Goal: Task Accomplishment & Management: Manage account settings

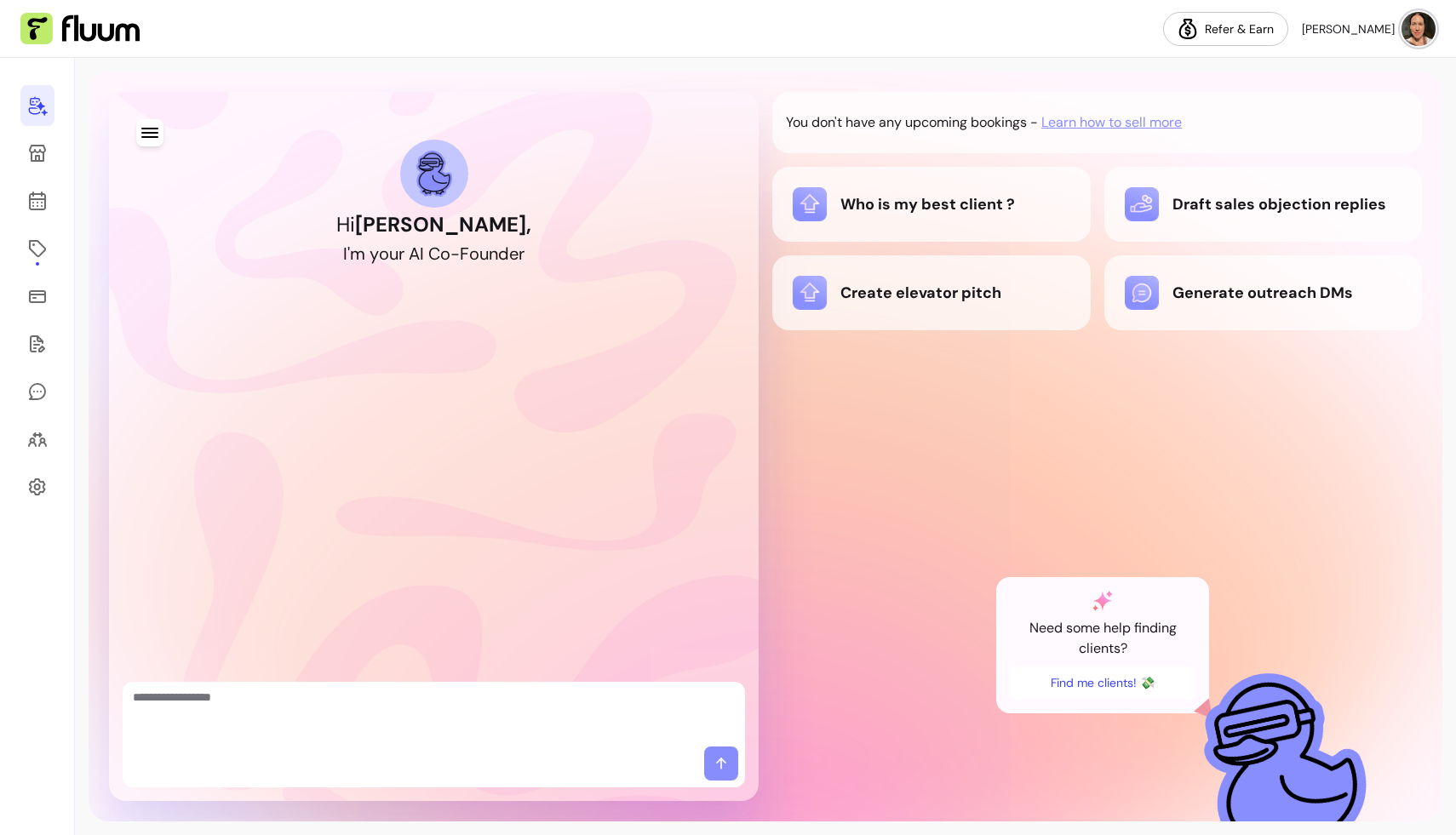
click at [215, 699] on textarea "Ask me anything..." at bounding box center [434, 714] width 602 height 51
click at [148, 136] on icon "button" at bounding box center [150, 132] width 17 height 10
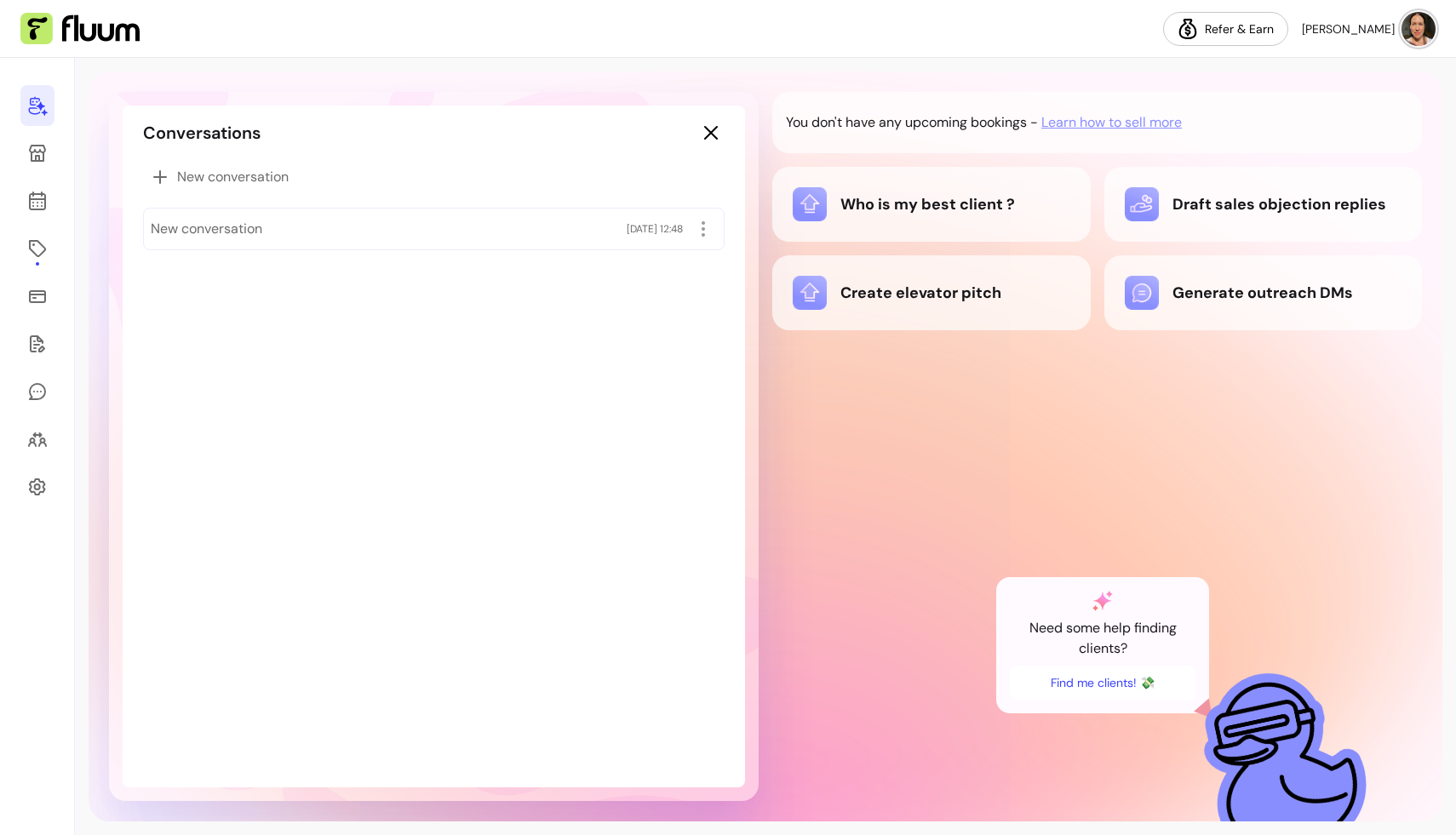
click at [661, 387] on div "You don't have any upcoming bookings - Learn how to sell more Who is my best cl…" at bounding box center [1097, 447] width 649 height 709
click at [661, 201] on div "Who is my best client ?" at bounding box center [931, 203] width 277 height 34
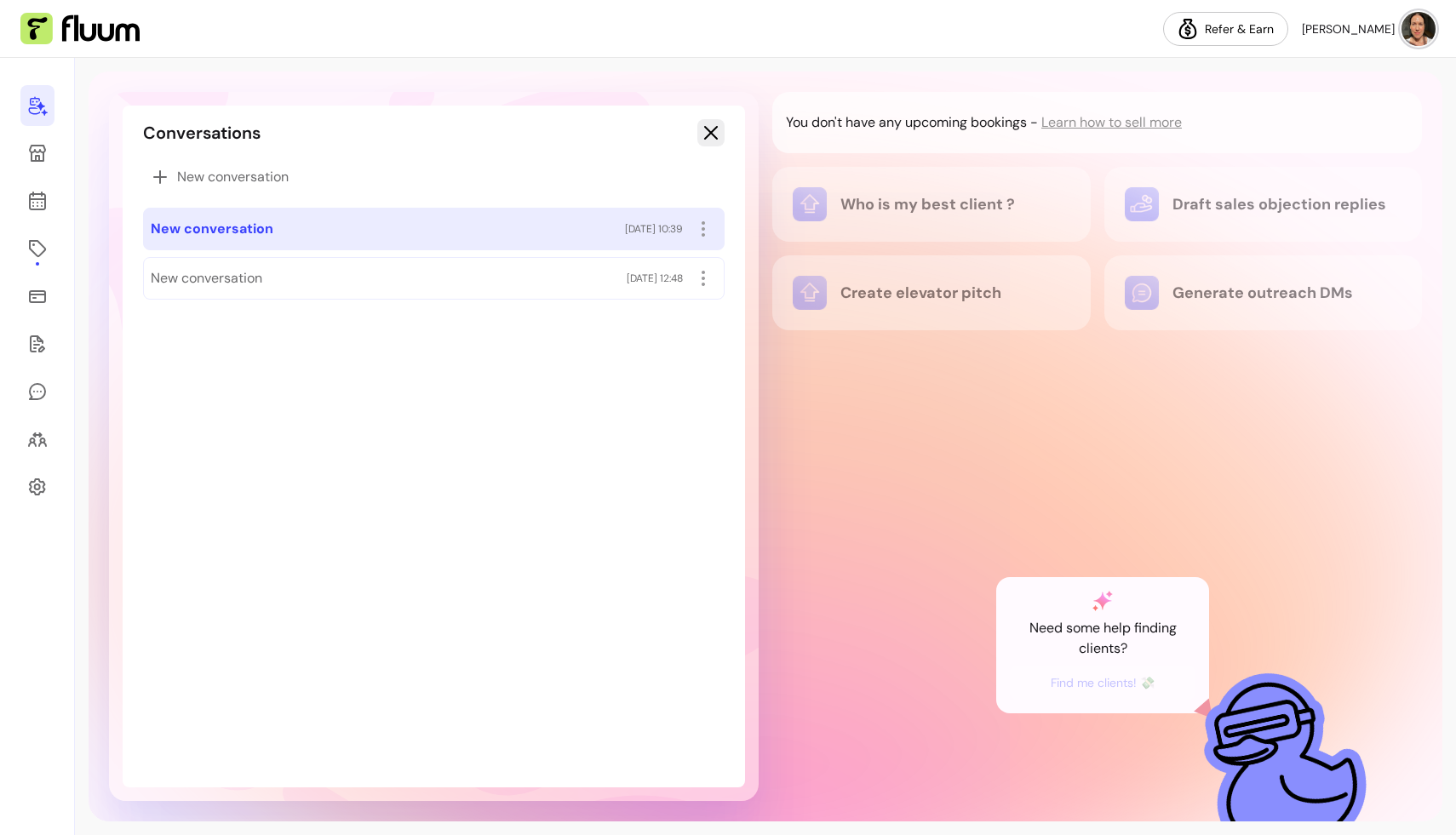
click at [661, 127] on icon "button" at bounding box center [711, 132] width 20 height 20
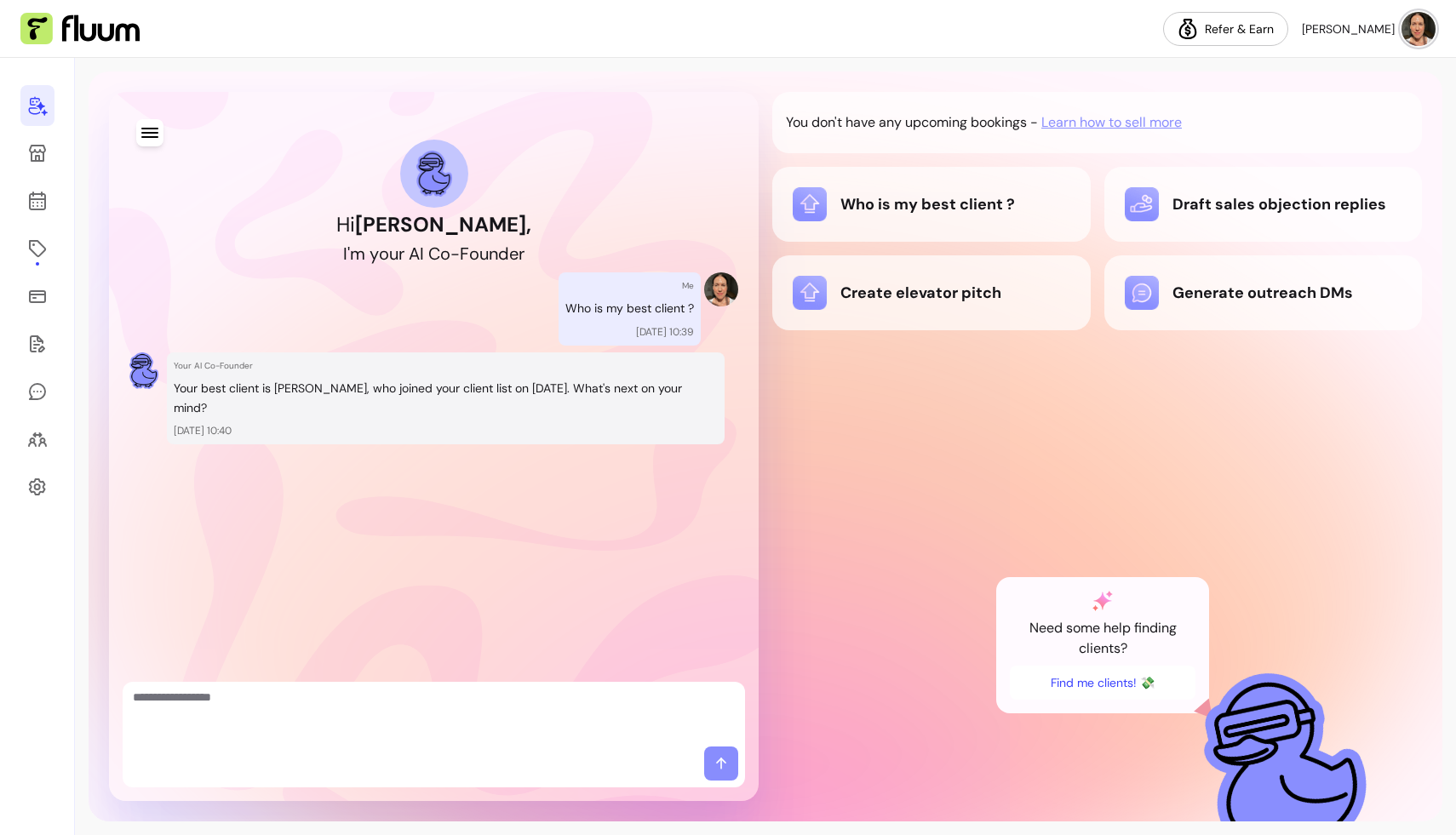
click at [210, 704] on textarea "Ask me anything..." at bounding box center [434, 714] width 602 height 51
click at [40, 449] on link at bounding box center [36, 438] width 34 height 41
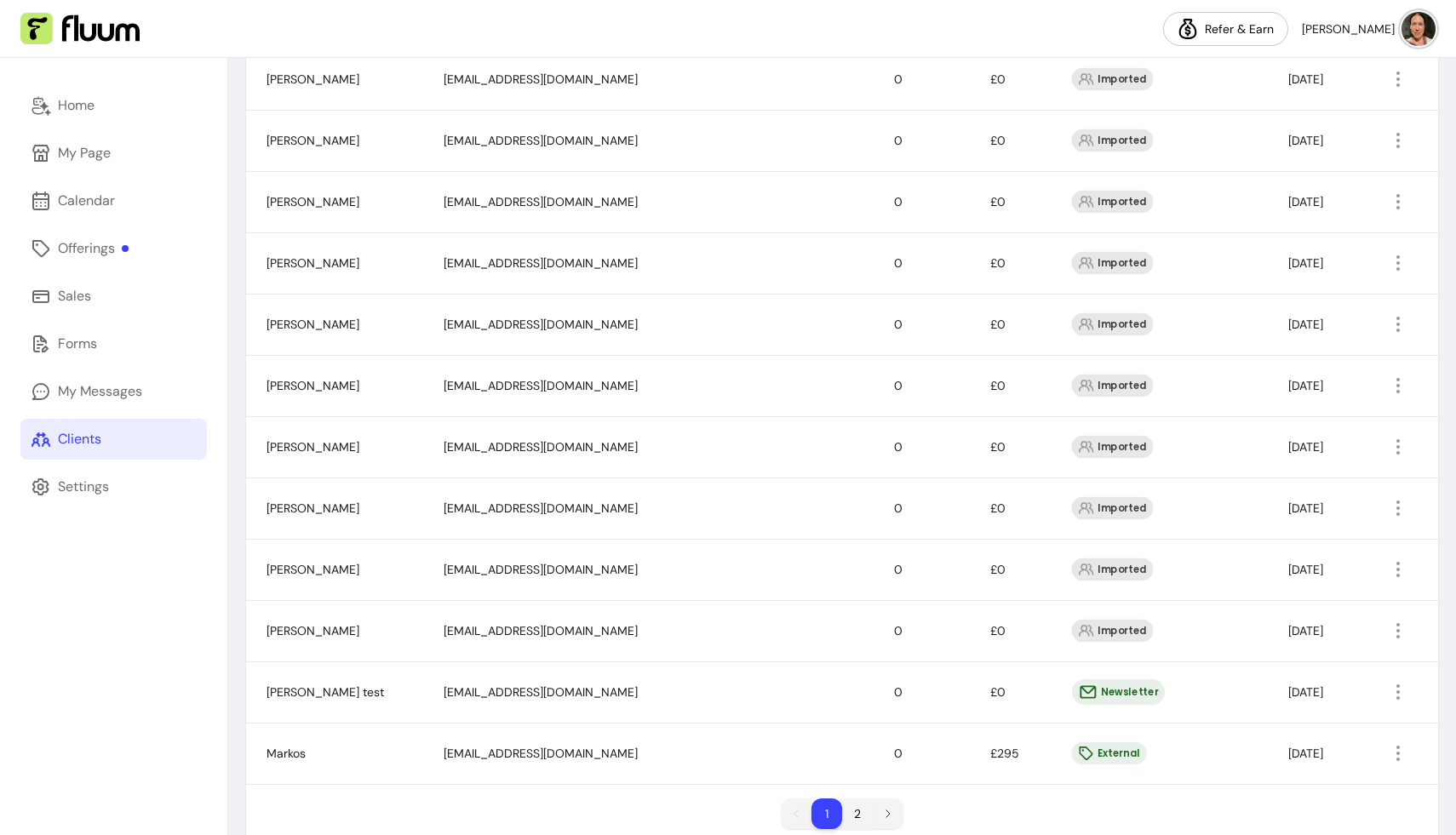
scroll to position [960, 0]
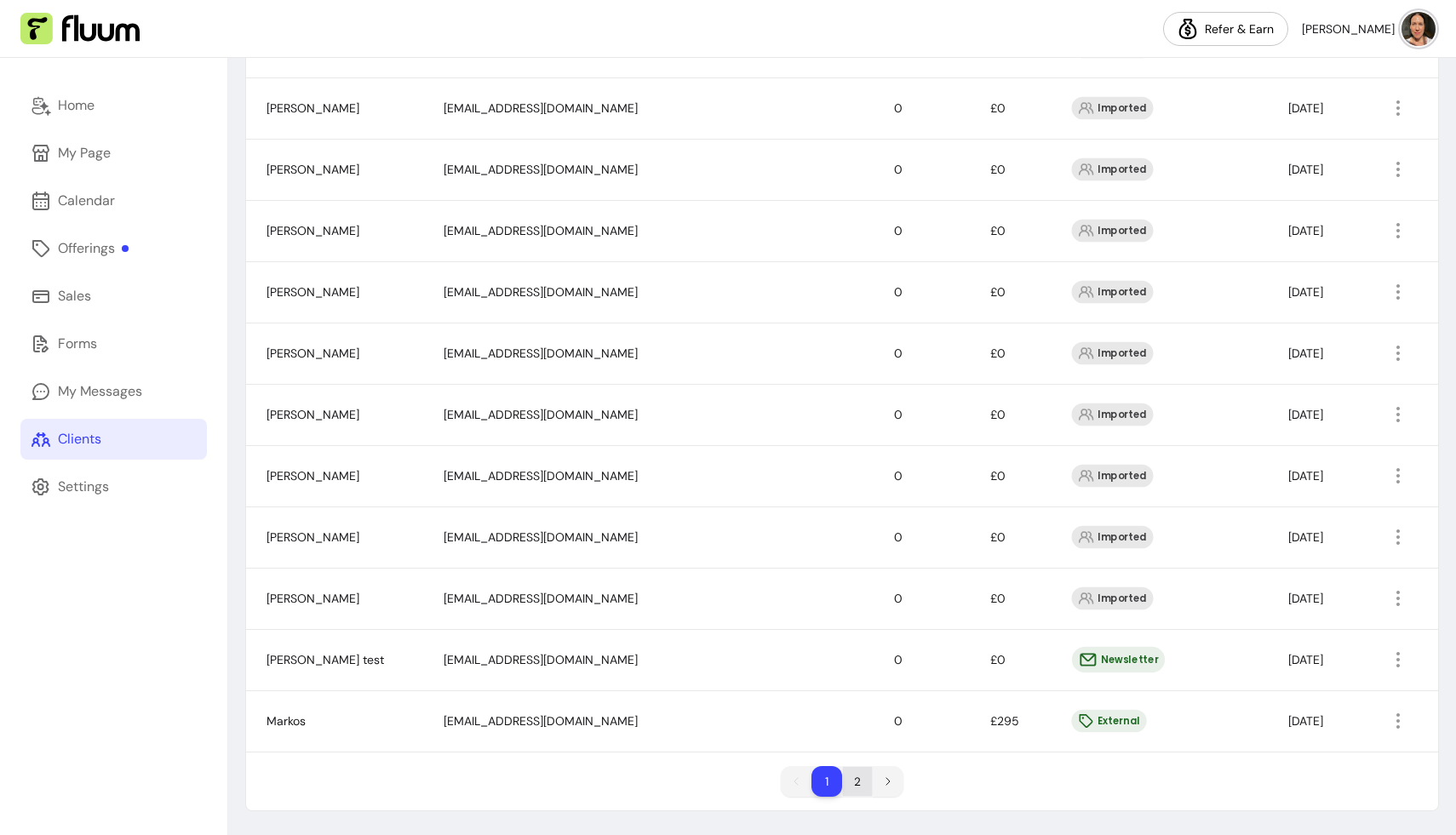
click at [661, 765] on li "2" at bounding box center [857, 781] width 30 height 30
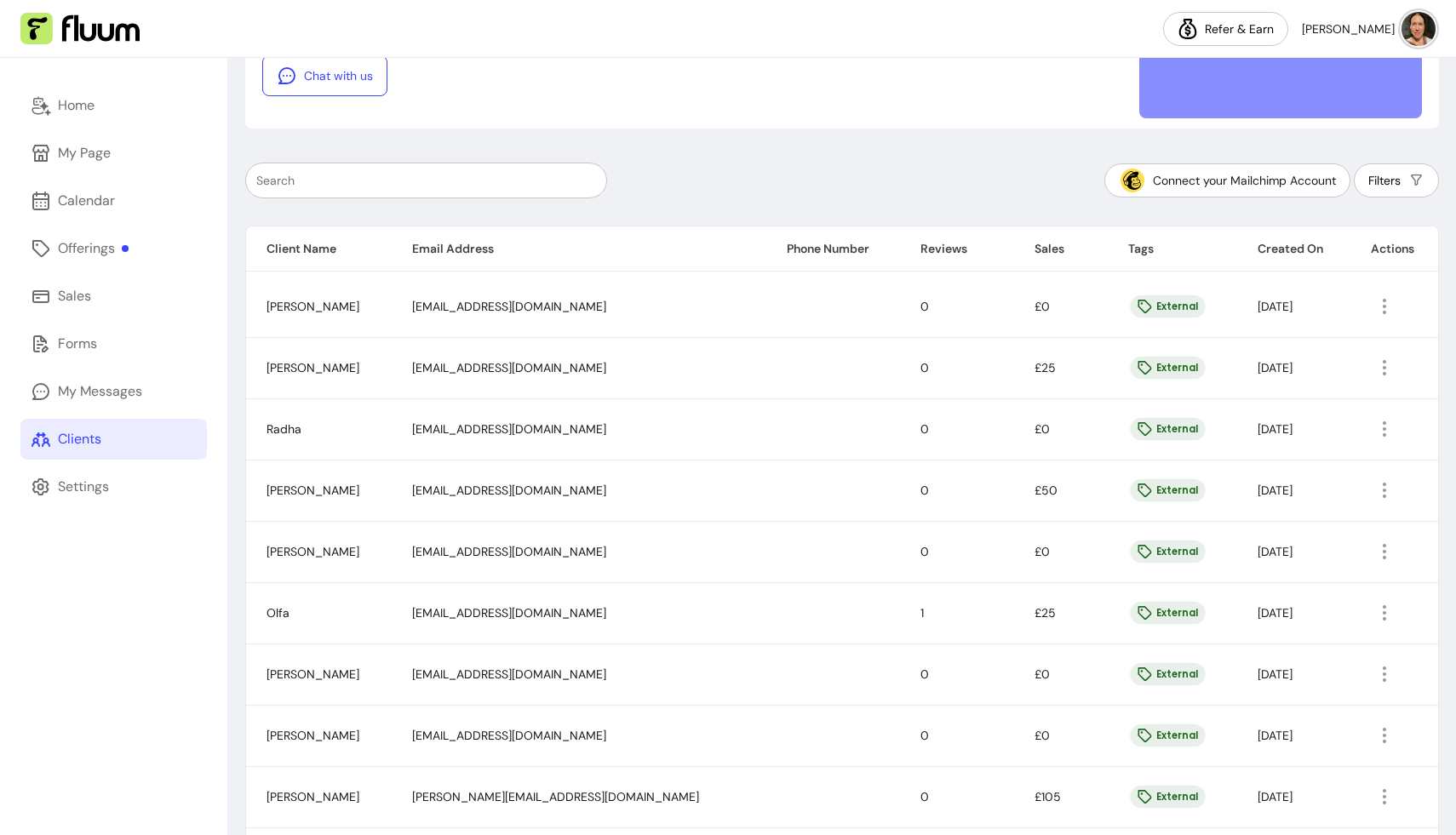
scroll to position [0, 0]
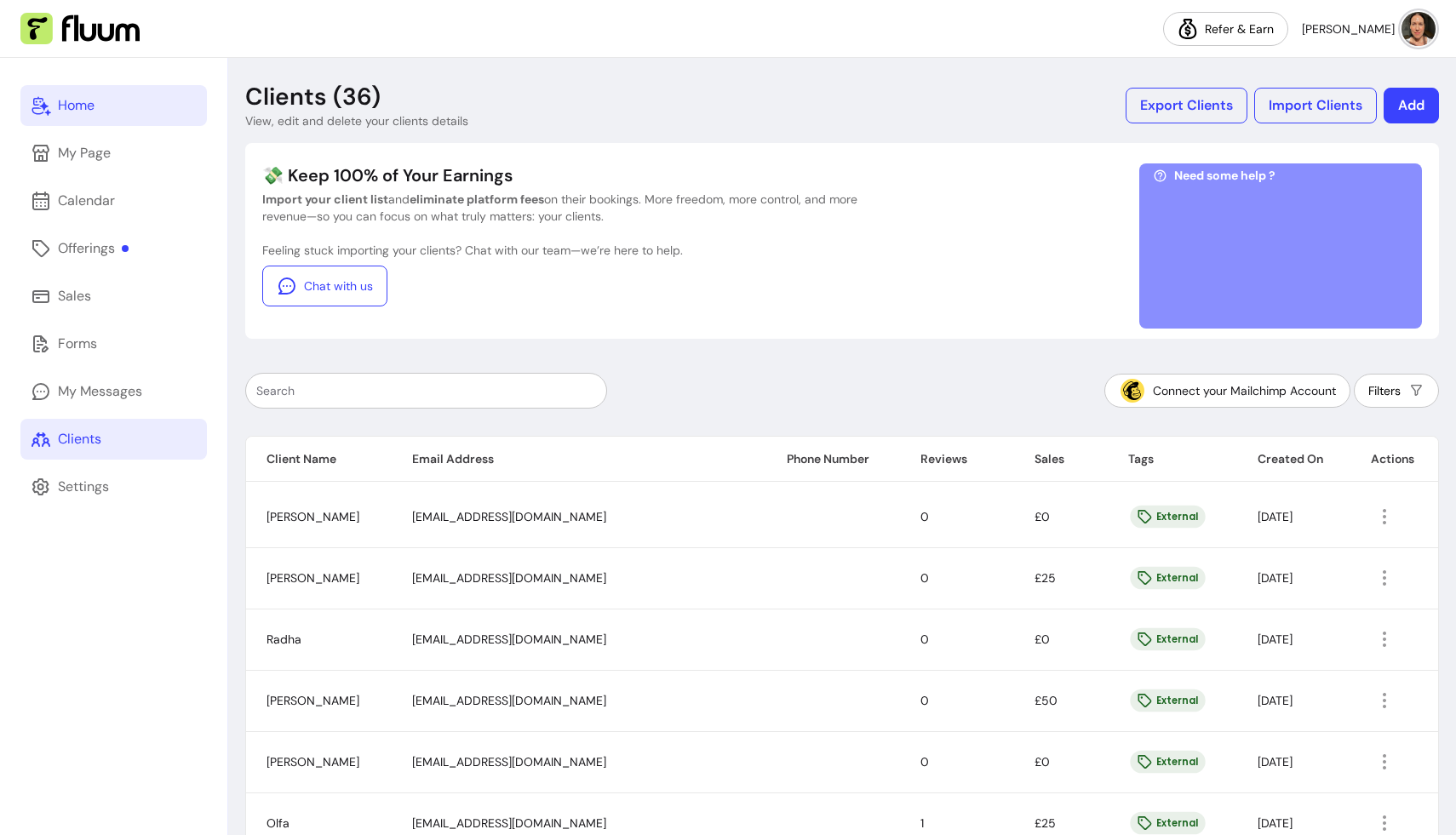
click at [93, 111] on div "Home" at bounding box center [76, 106] width 36 height 20
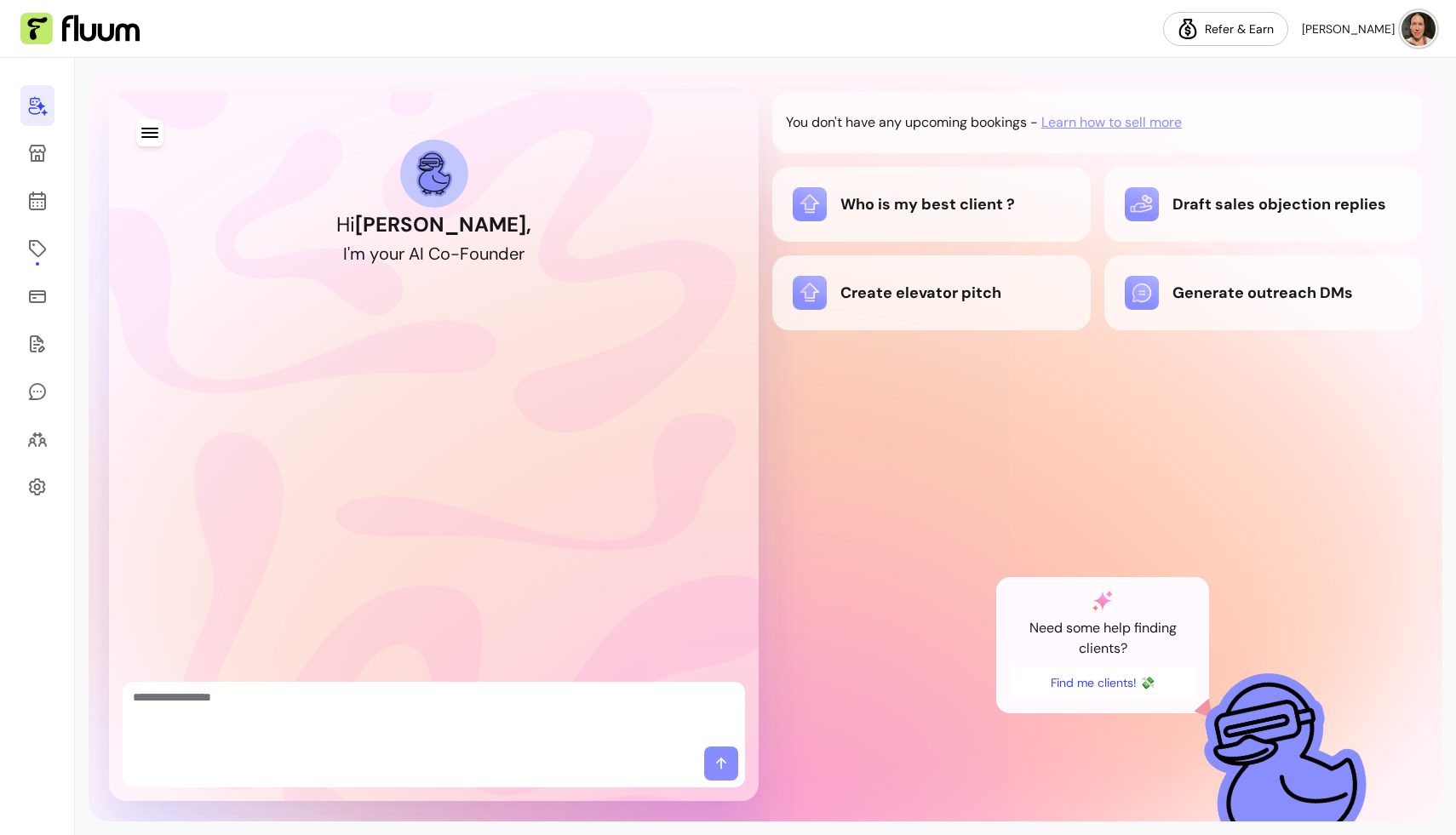
click at [157, 701] on textarea "Ask me anything..." at bounding box center [434, 714] width 602 height 51
type textarea "**********"
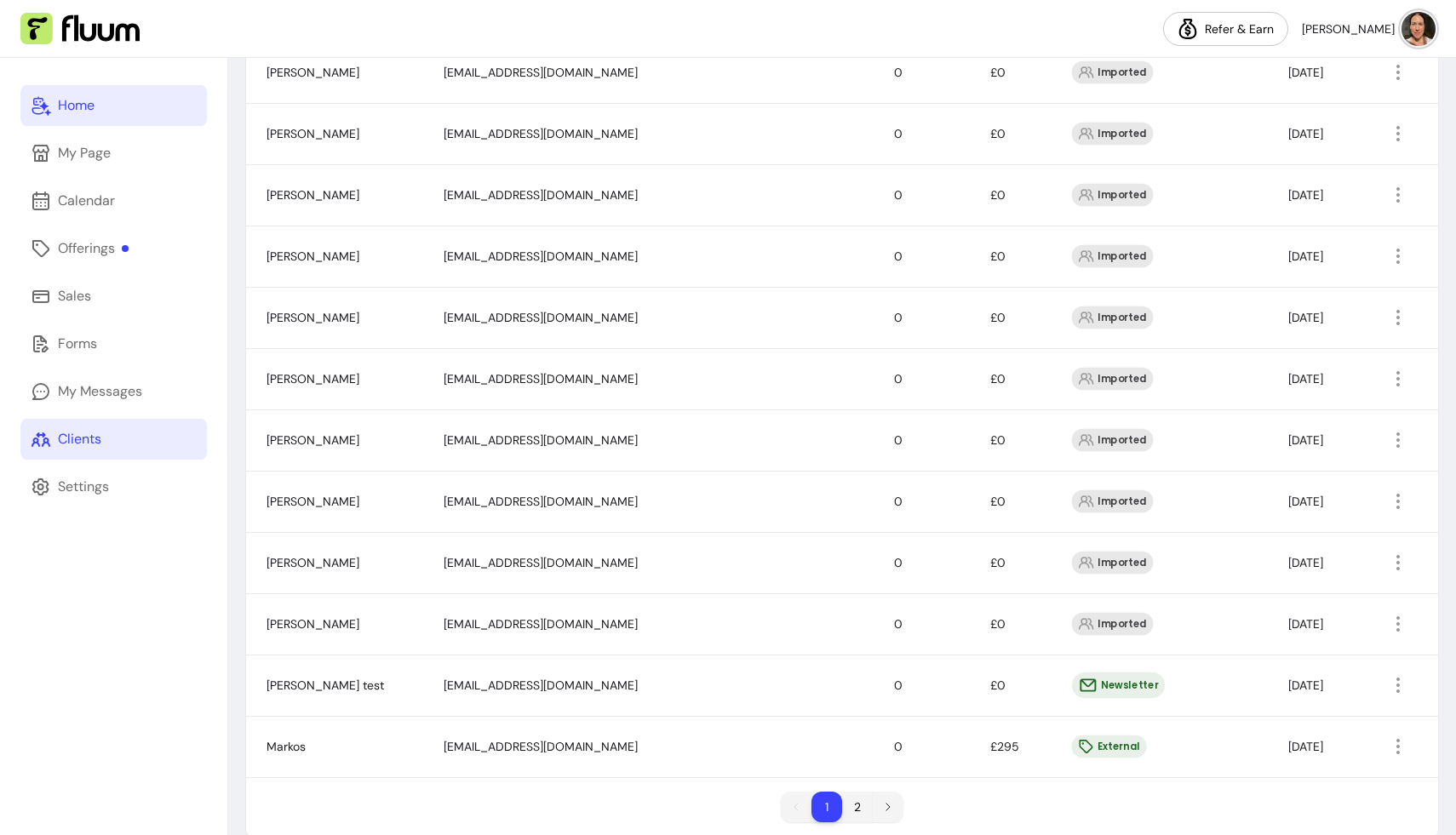
scroll to position [960, 0]
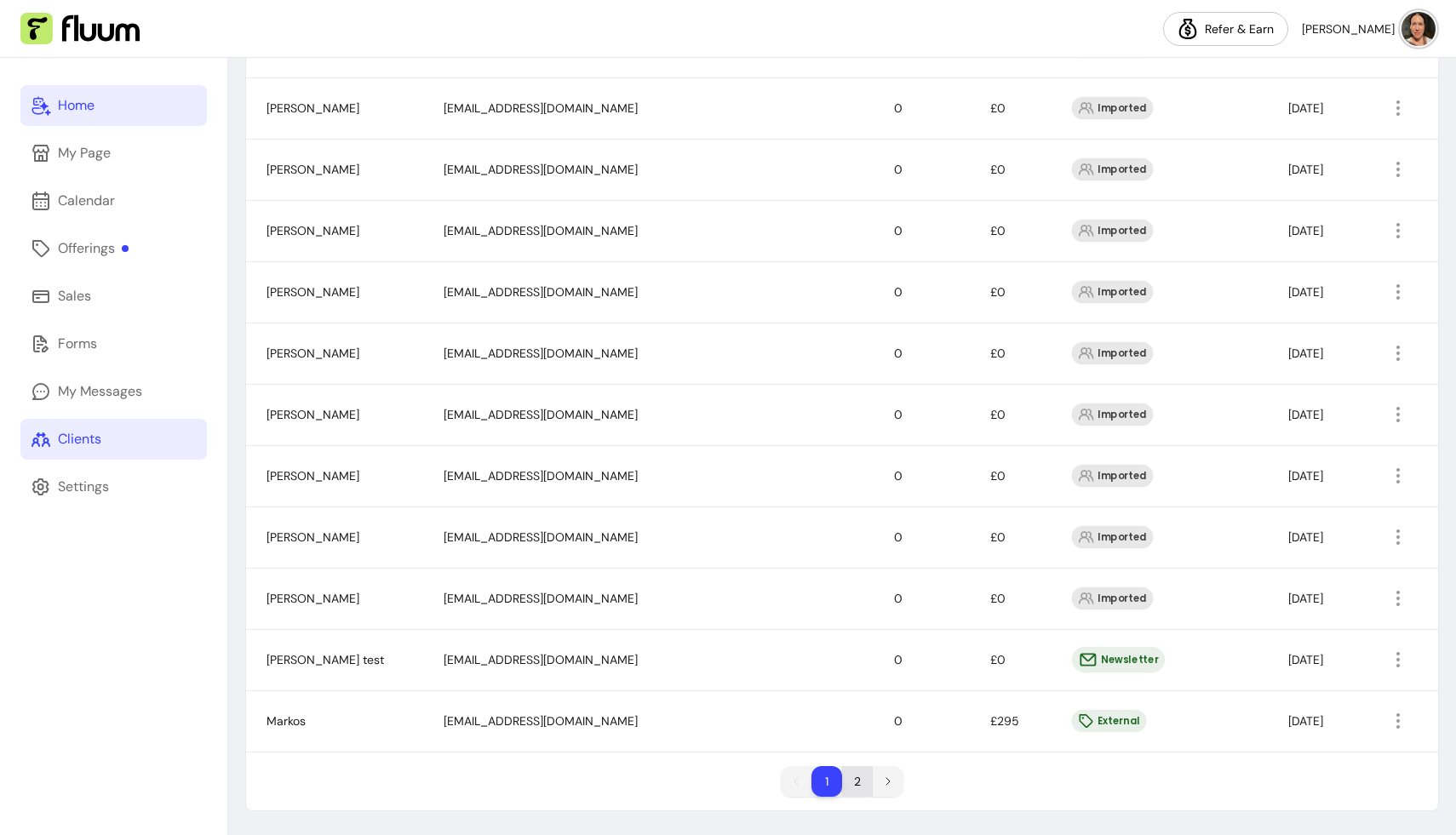
click at [661, 765] on li "2" at bounding box center [858, 781] width 31 height 31
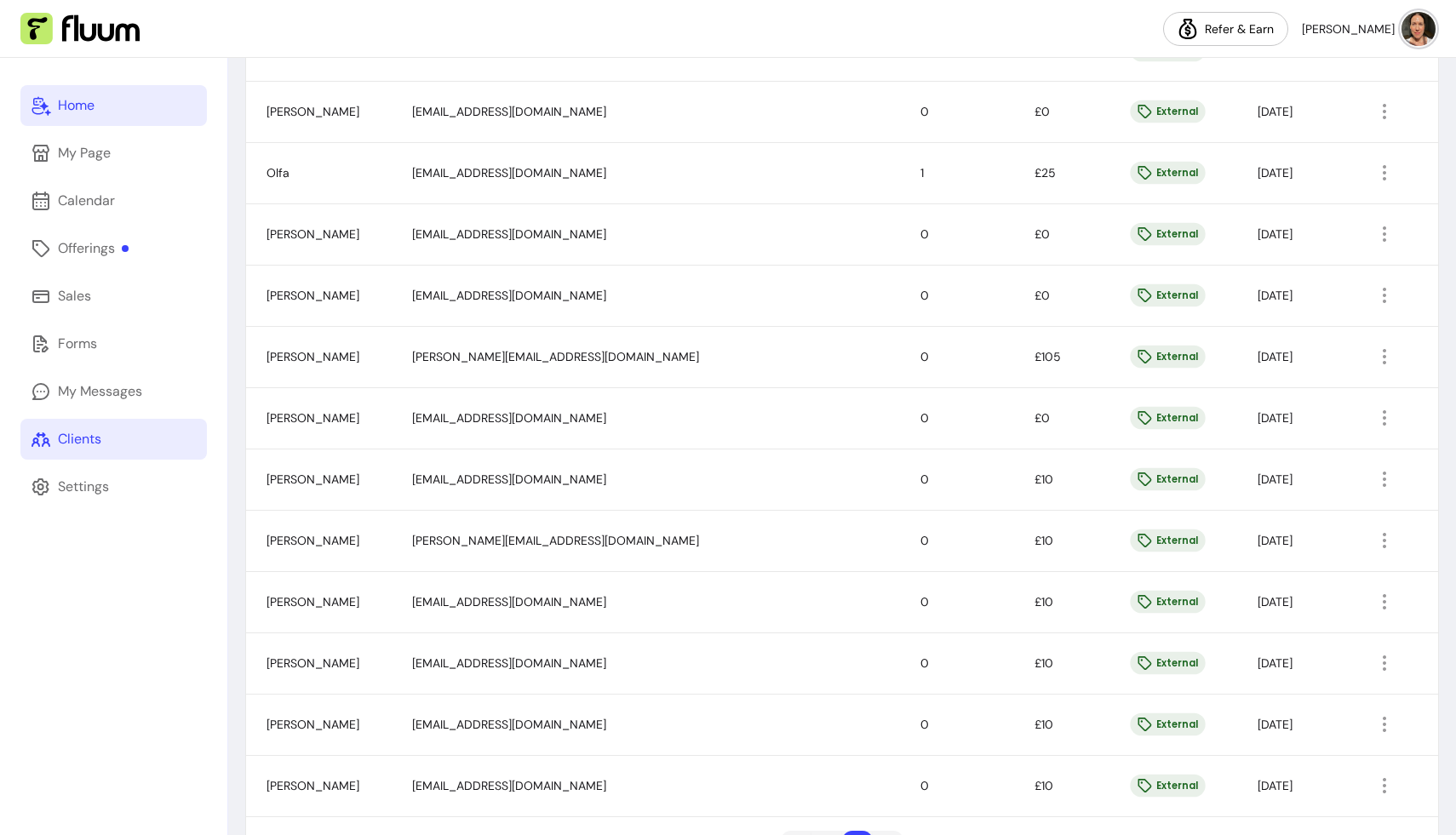
scroll to position [715, 0]
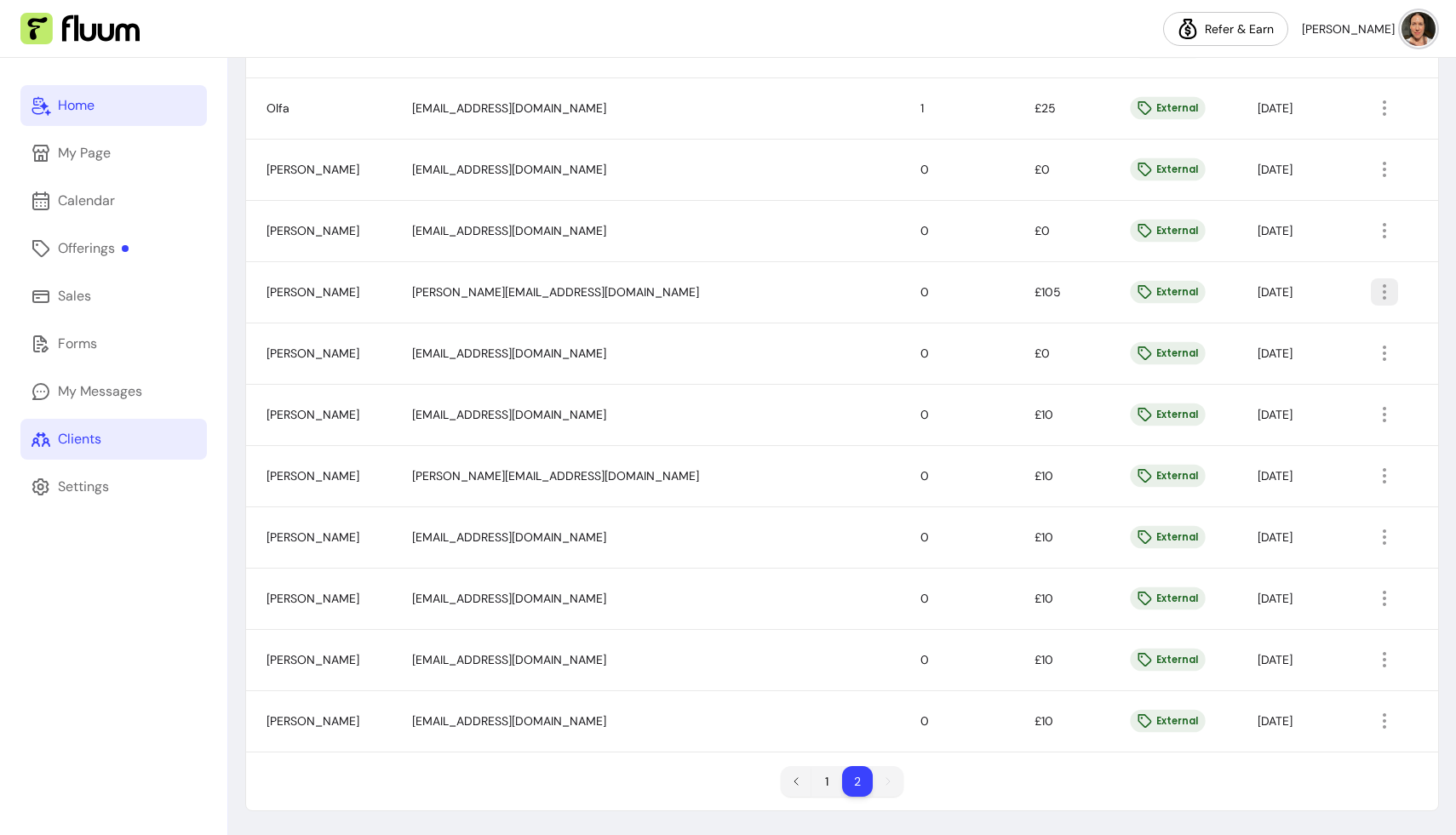
click at [661, 284] on icon "button" at bounding box center [1384, 292] width 20 height 20
click at [525, 296] on span "[PERSON_NAME][EMAIL_ADDRESS][DOMAIN_NAME]" at bounding box center [555, 292] width 287 height 15
click at [661, 291] on icon at bounding box center [1145, 293] width 16 height 16
click at [86, 296] on div "Sales" at bounding box center [74, 296] width 33 height 20
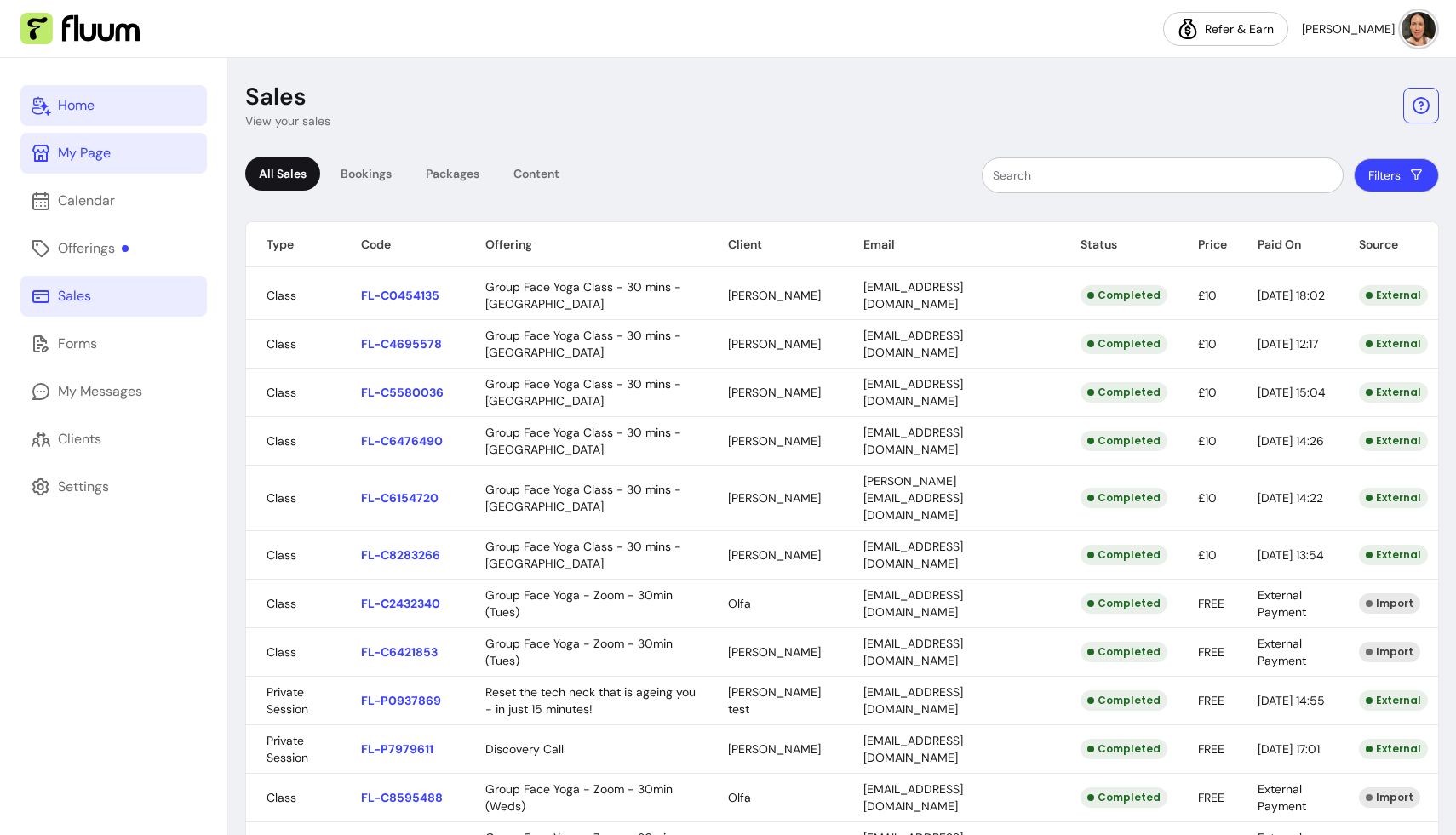
click at [98, 156] on div "My Page" at bounding box center [84, 153] width 53 height 20
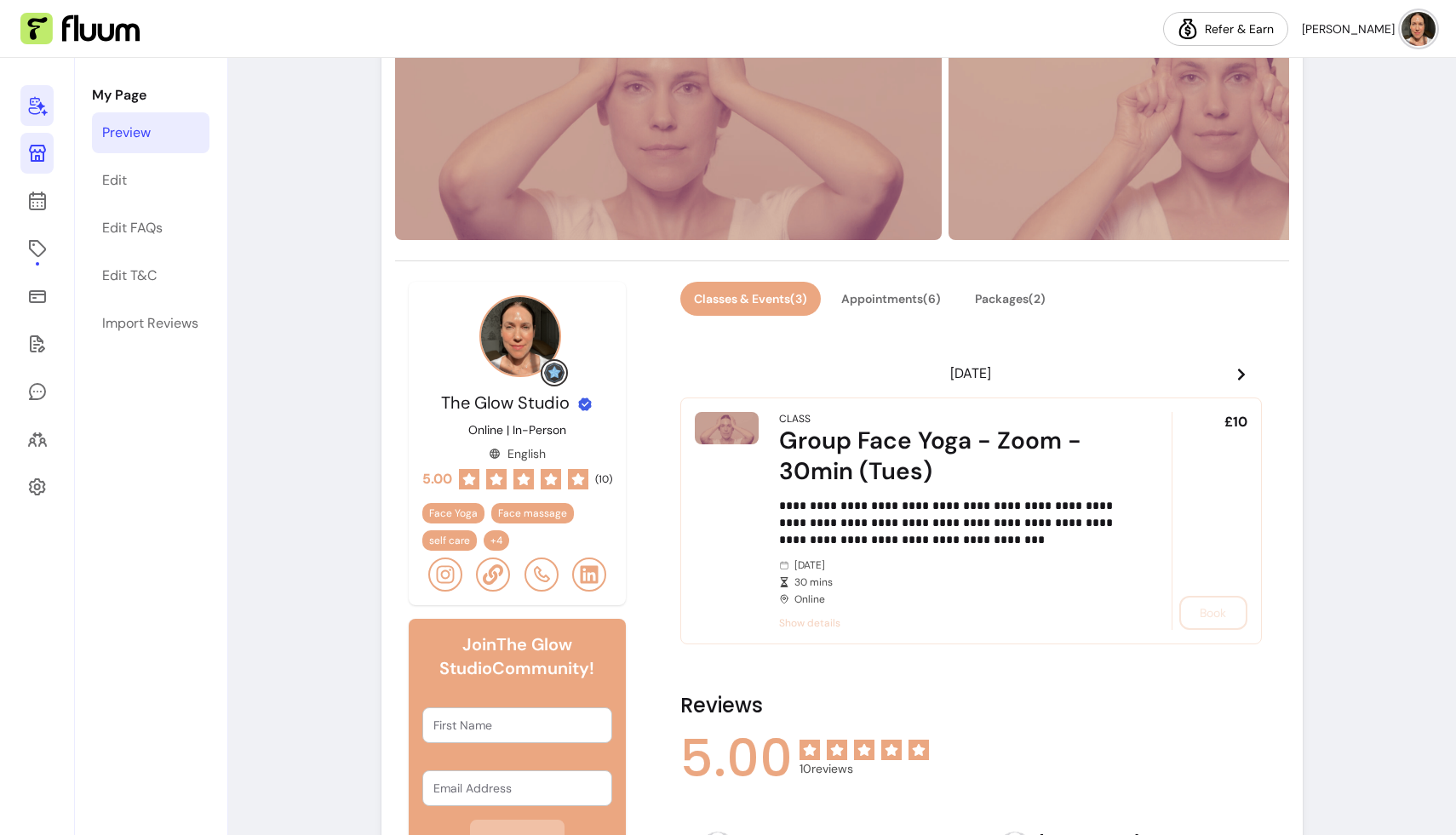
scroll to position [299, 0]
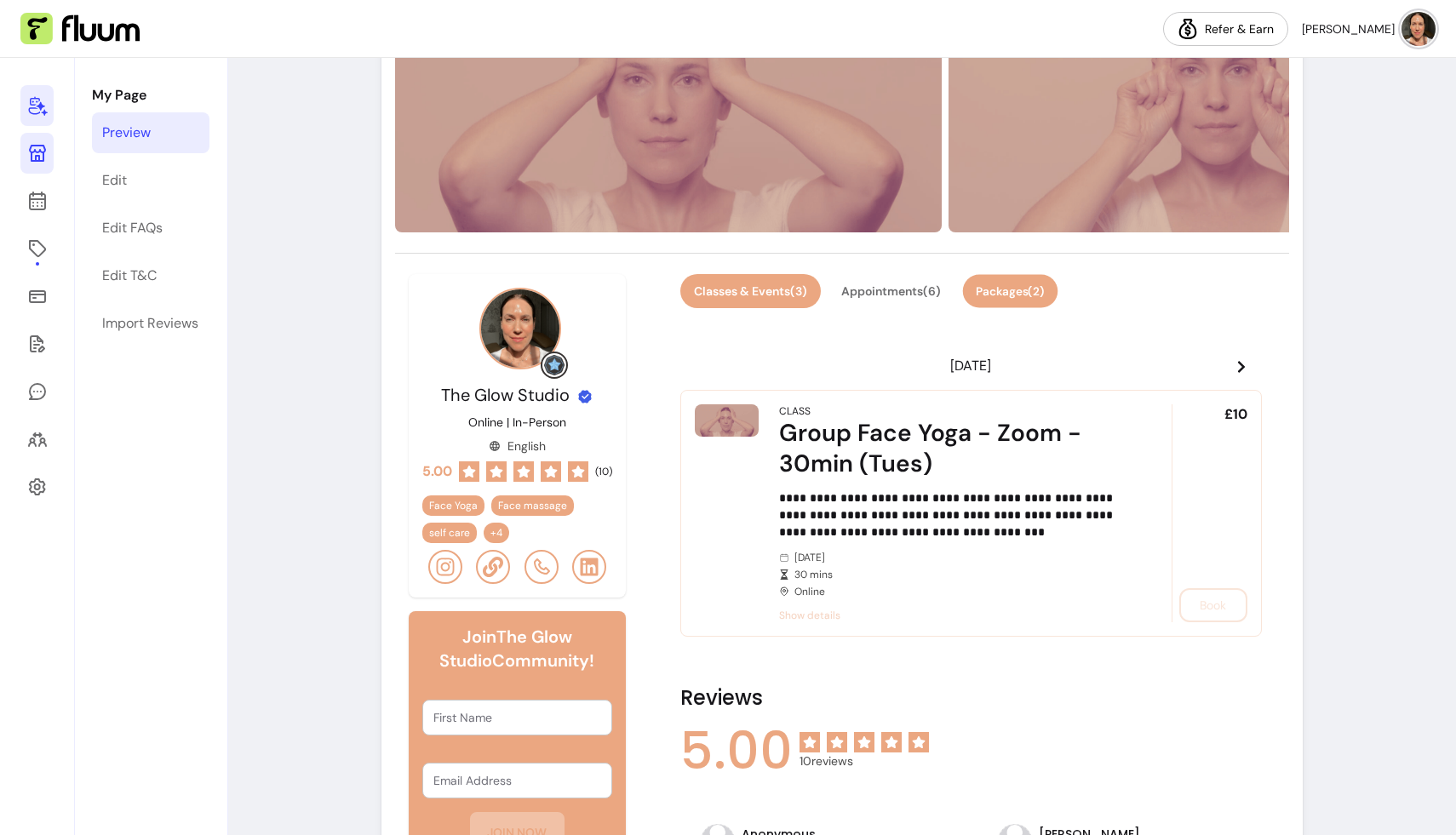
click at [661, 289] on button "Packages ( 2 )" at bounding box center [1009, 292] width 96 height 33
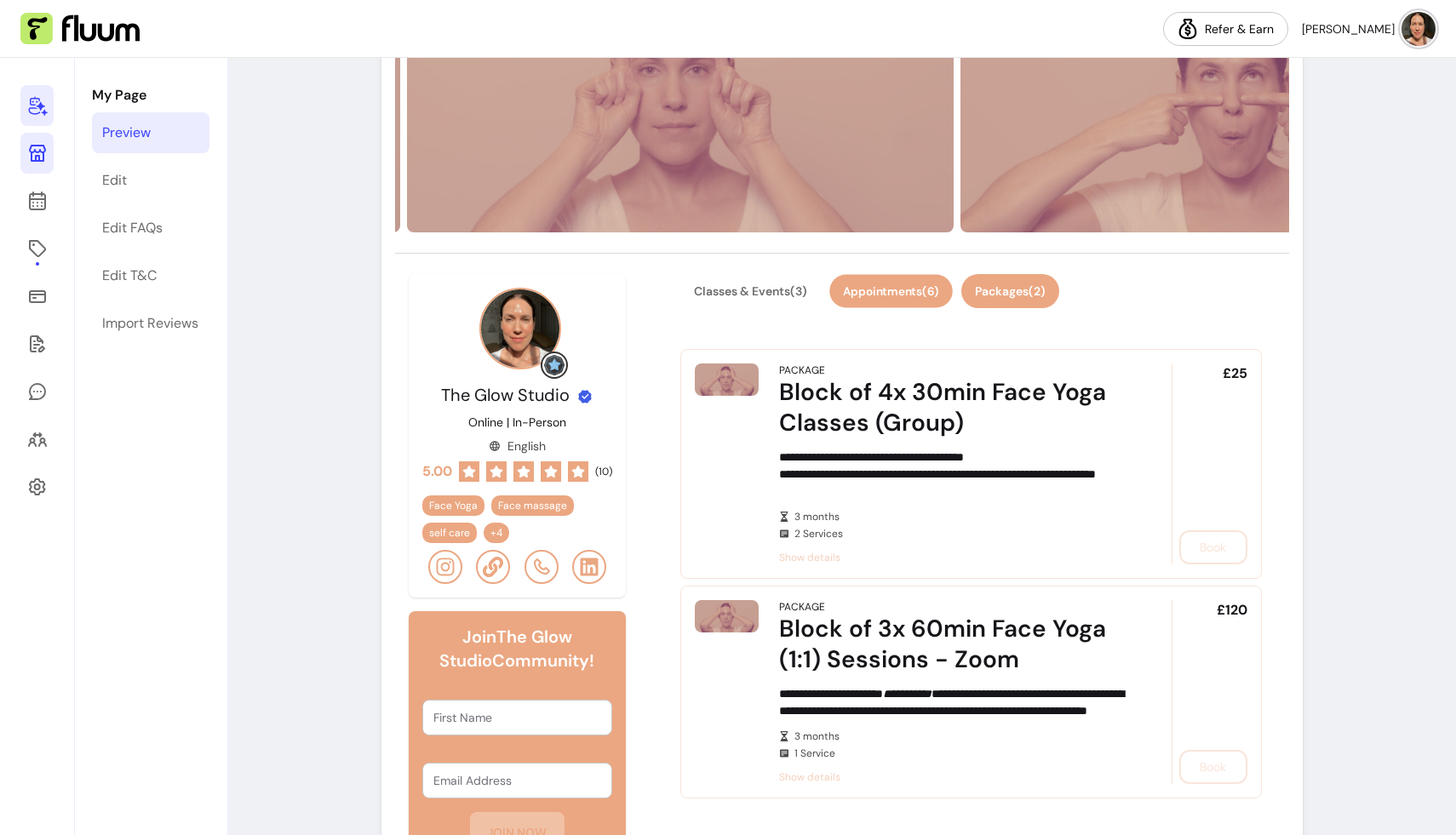
click at [661, 285] on button "Appointments ( 6 )" at bounding box center [891, 292] width 123 height 33
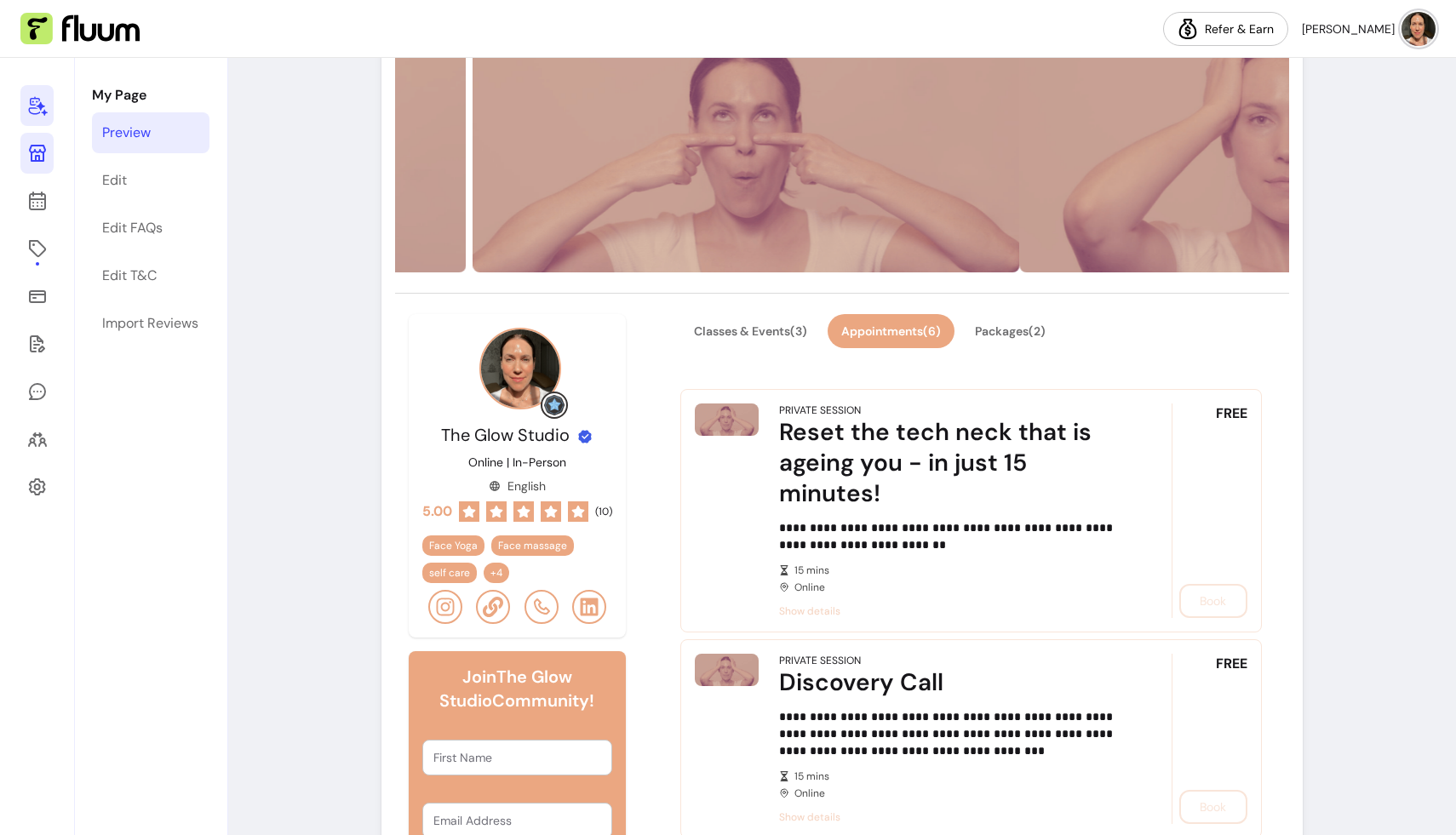
scroll to position [254, 0]
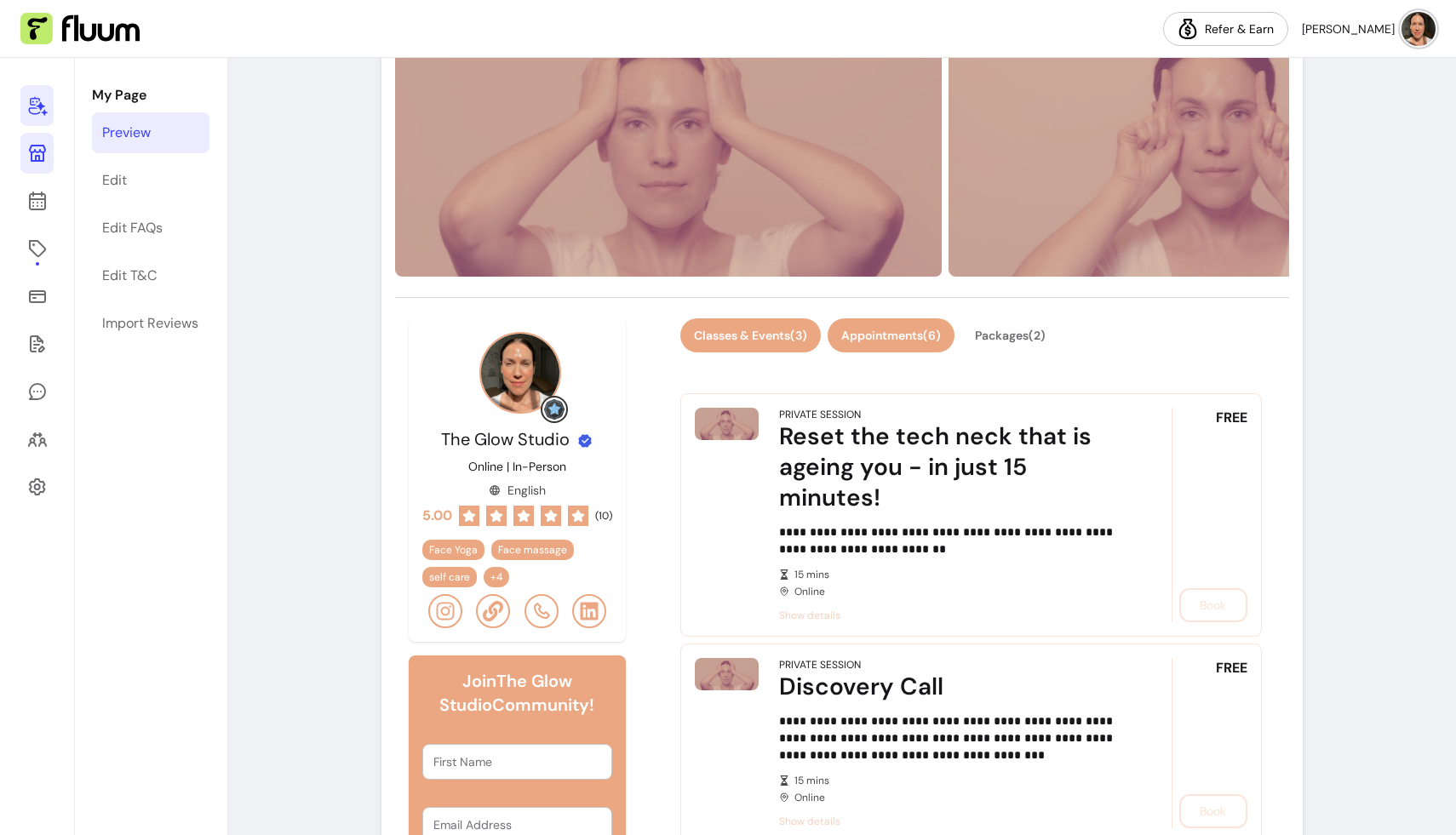
click at [661, 328] on button "Classes & Events ( 3 )" at bounding box center [750, 335] width 140 height 34
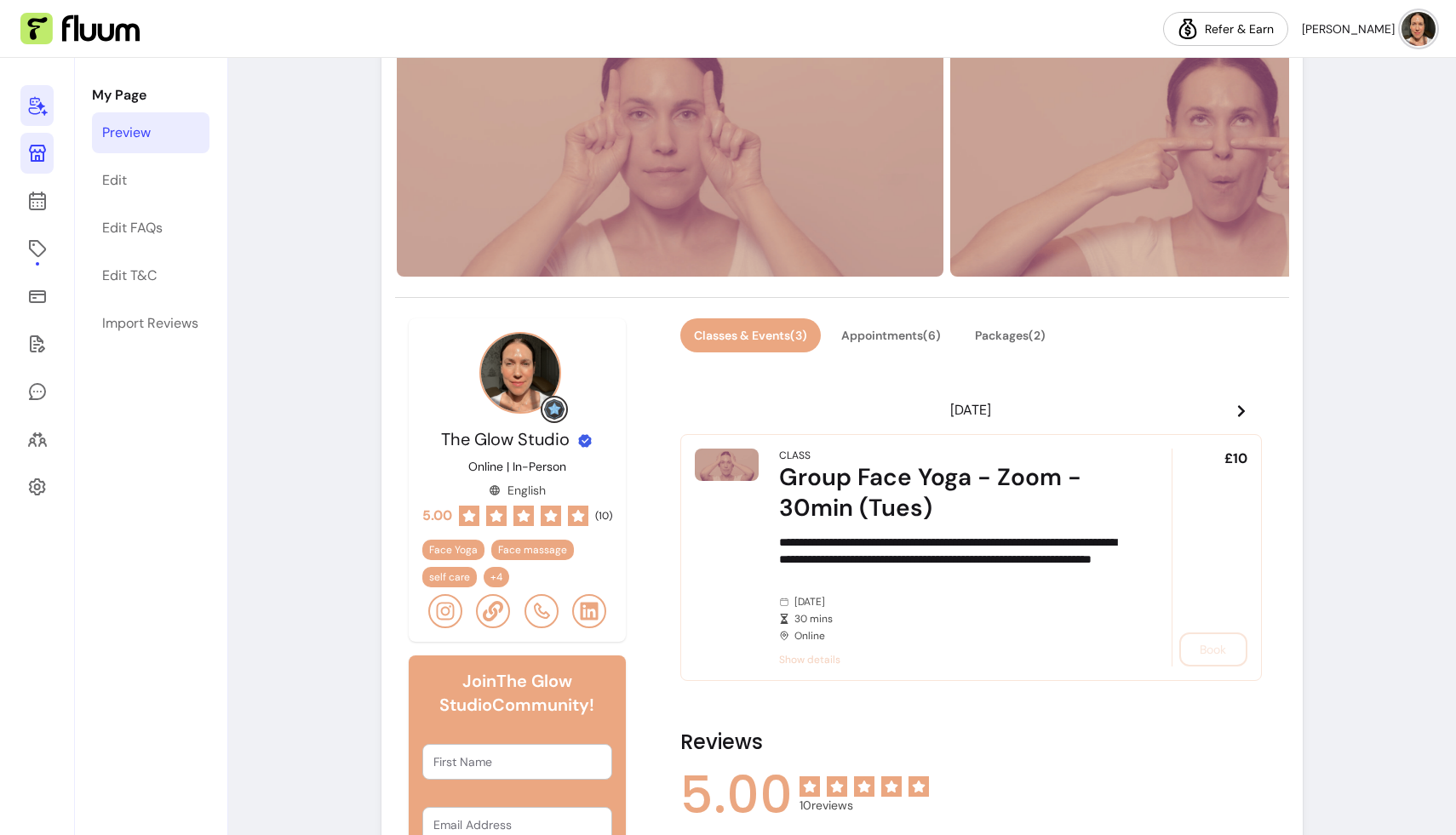
click at [661, 410] on icon at bounding box center [1241, 411] width 14 height 14
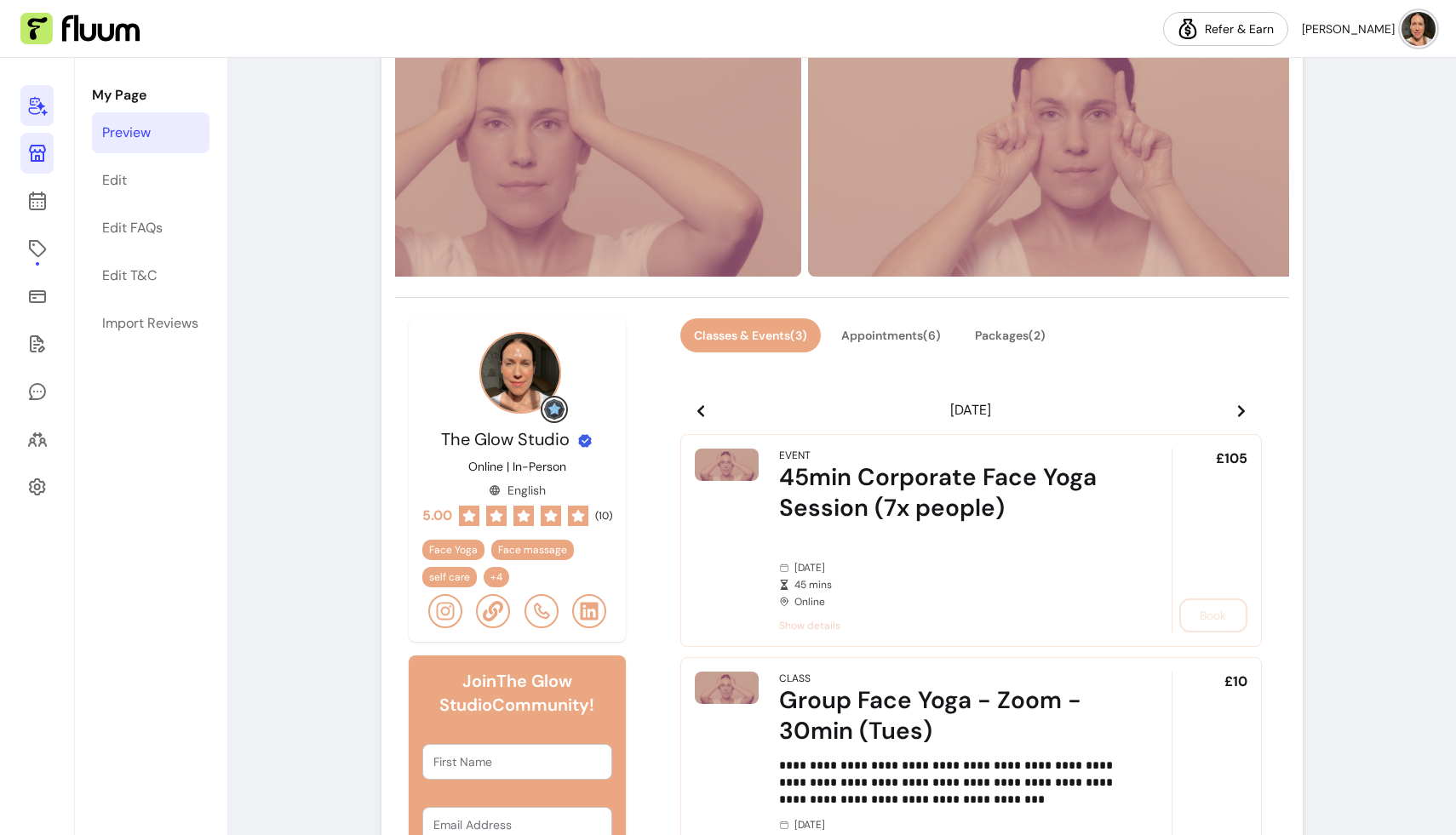
click at [661, 407] on icon at bounding box center [1241, 410] width 6 height 12
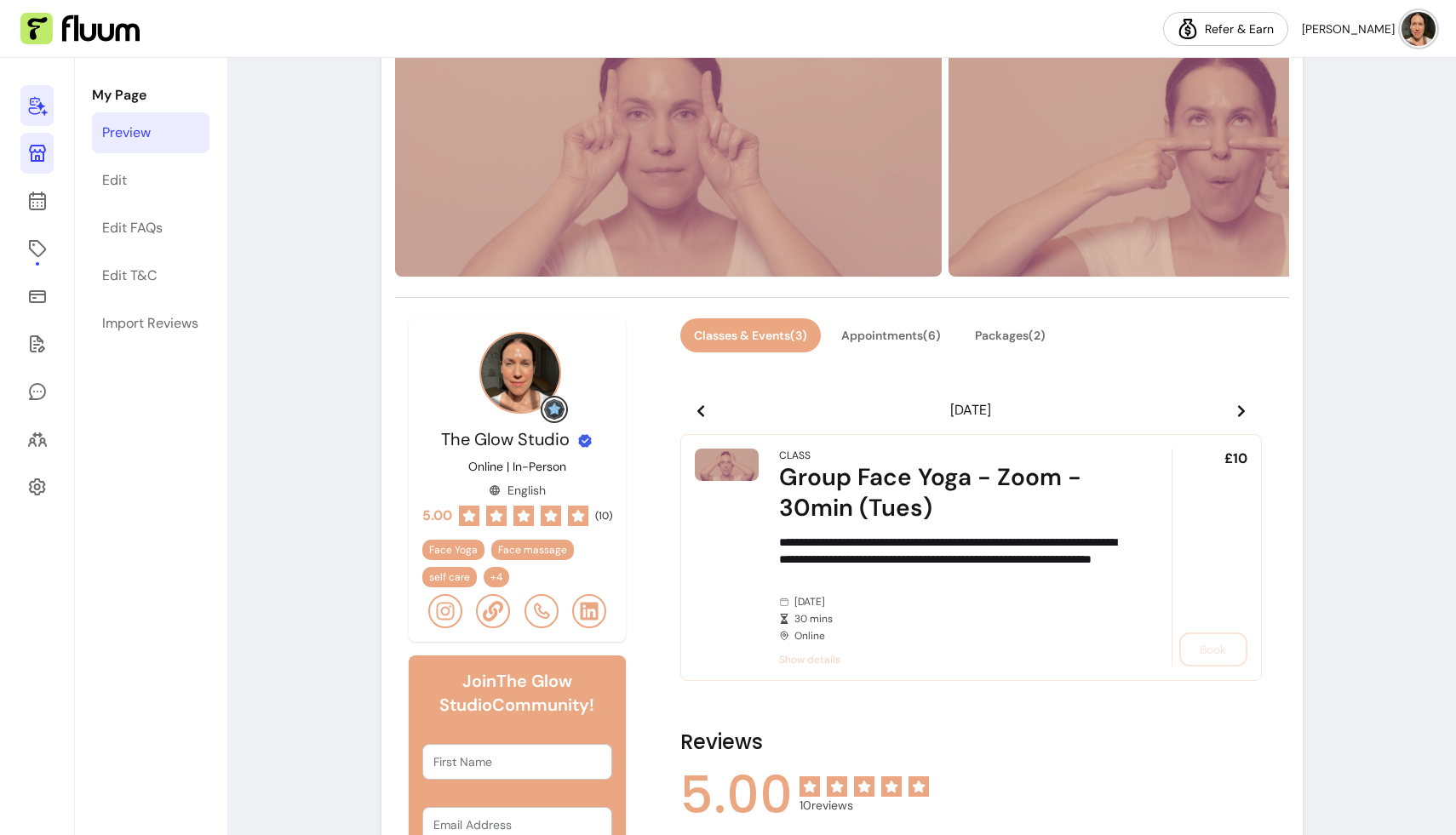
click at [661, 407] on icon at bounding box center [1241, 410] width 6 height 12
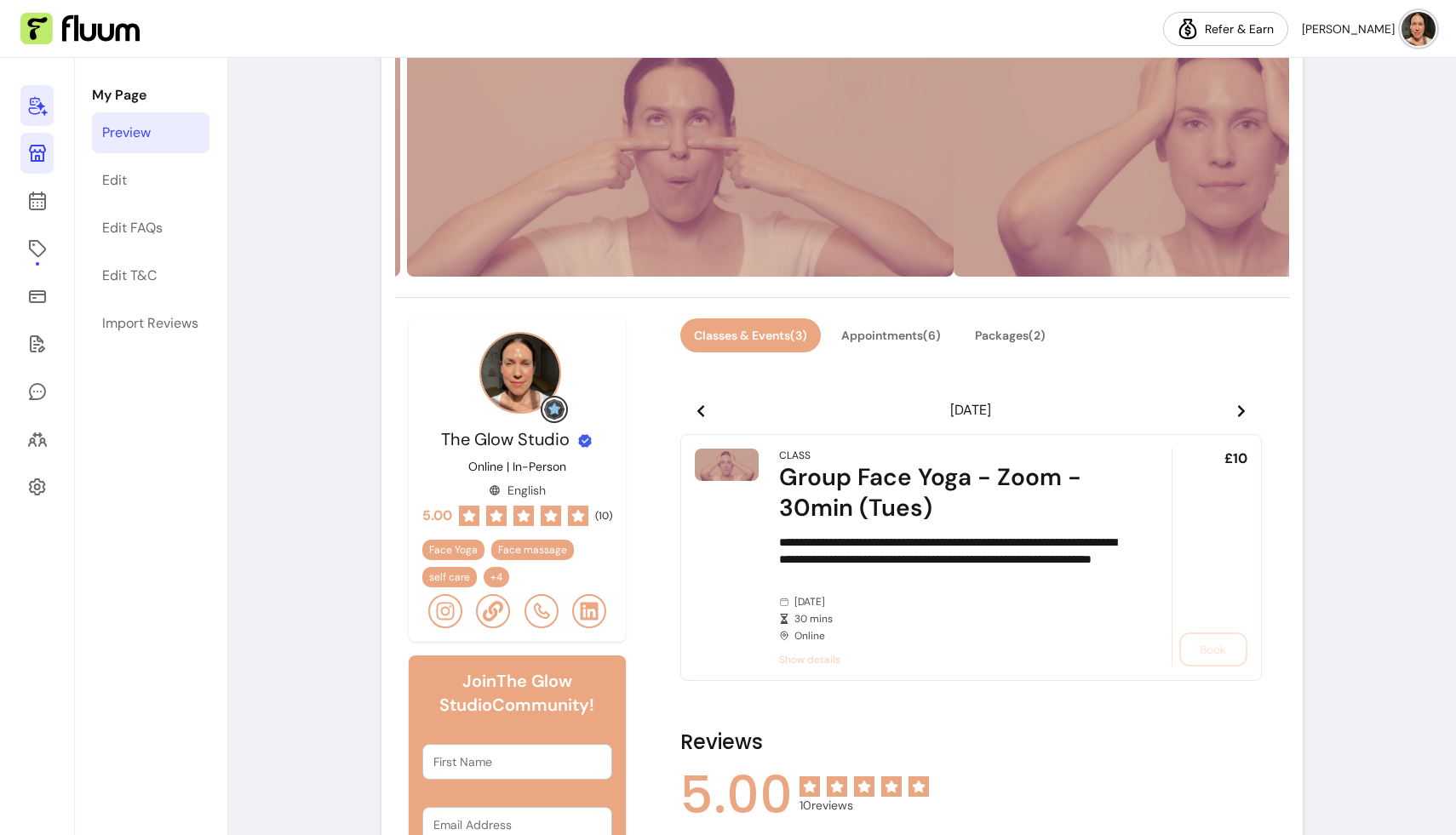
click at [661, 407] on icon at bounding box center [1241, 410] width 6 height 12
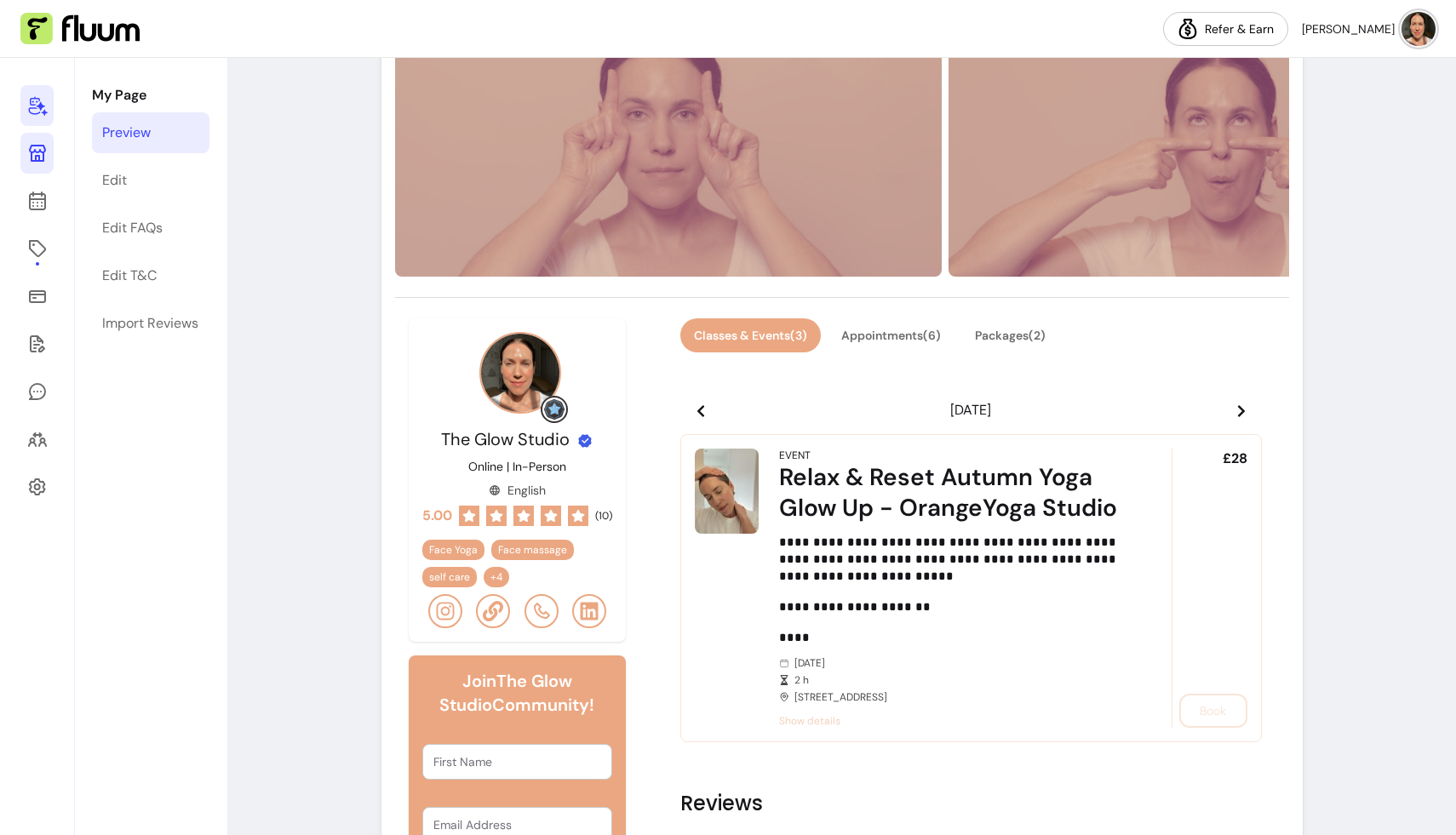
click at [661, 407] on icon at bounding box center [1241, 410] width 6 height 12
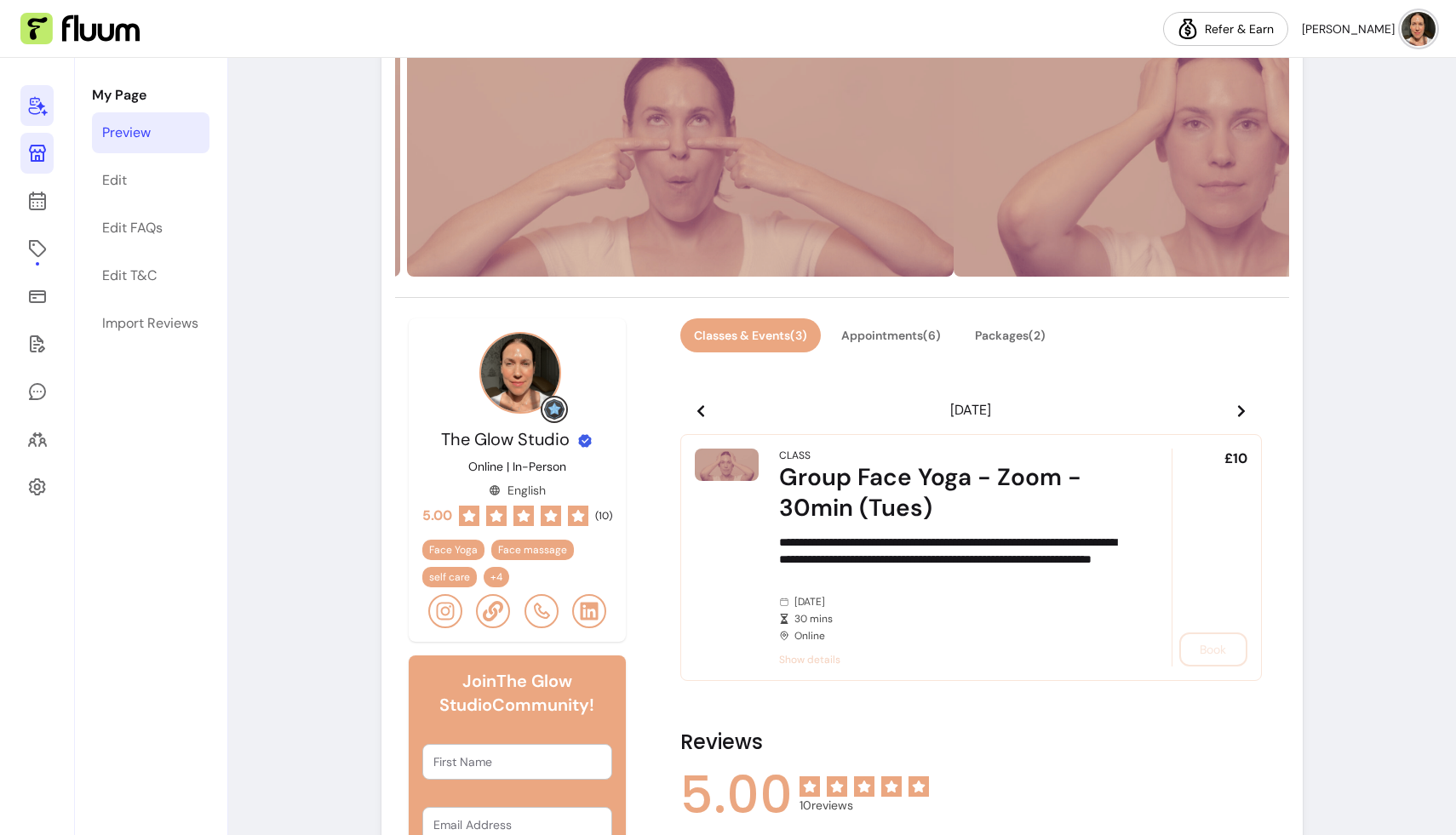
click at [661, 407] on icon at bounding box center [699, 410] width 6 height 12
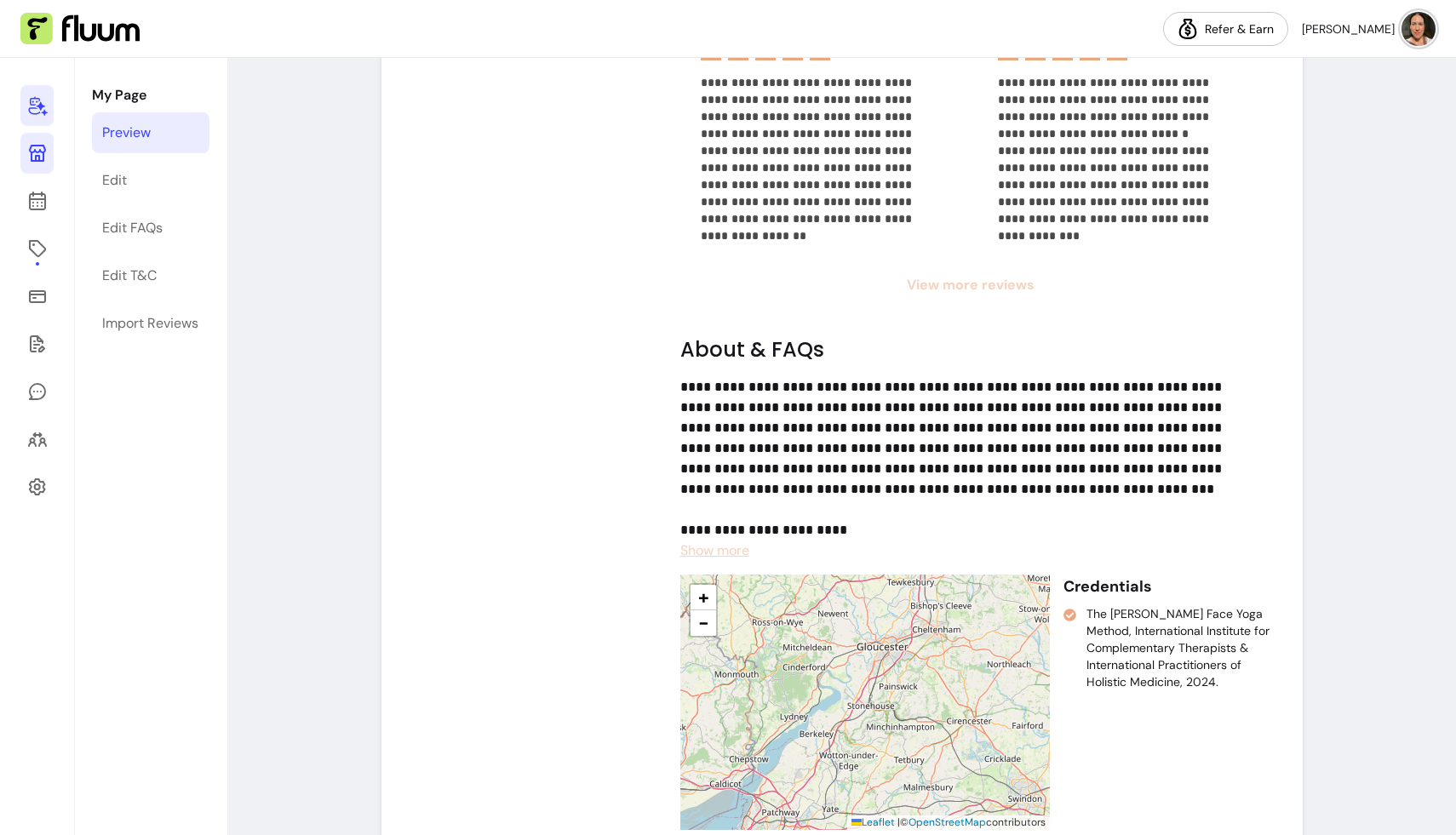
scroll to position [1498, 0]
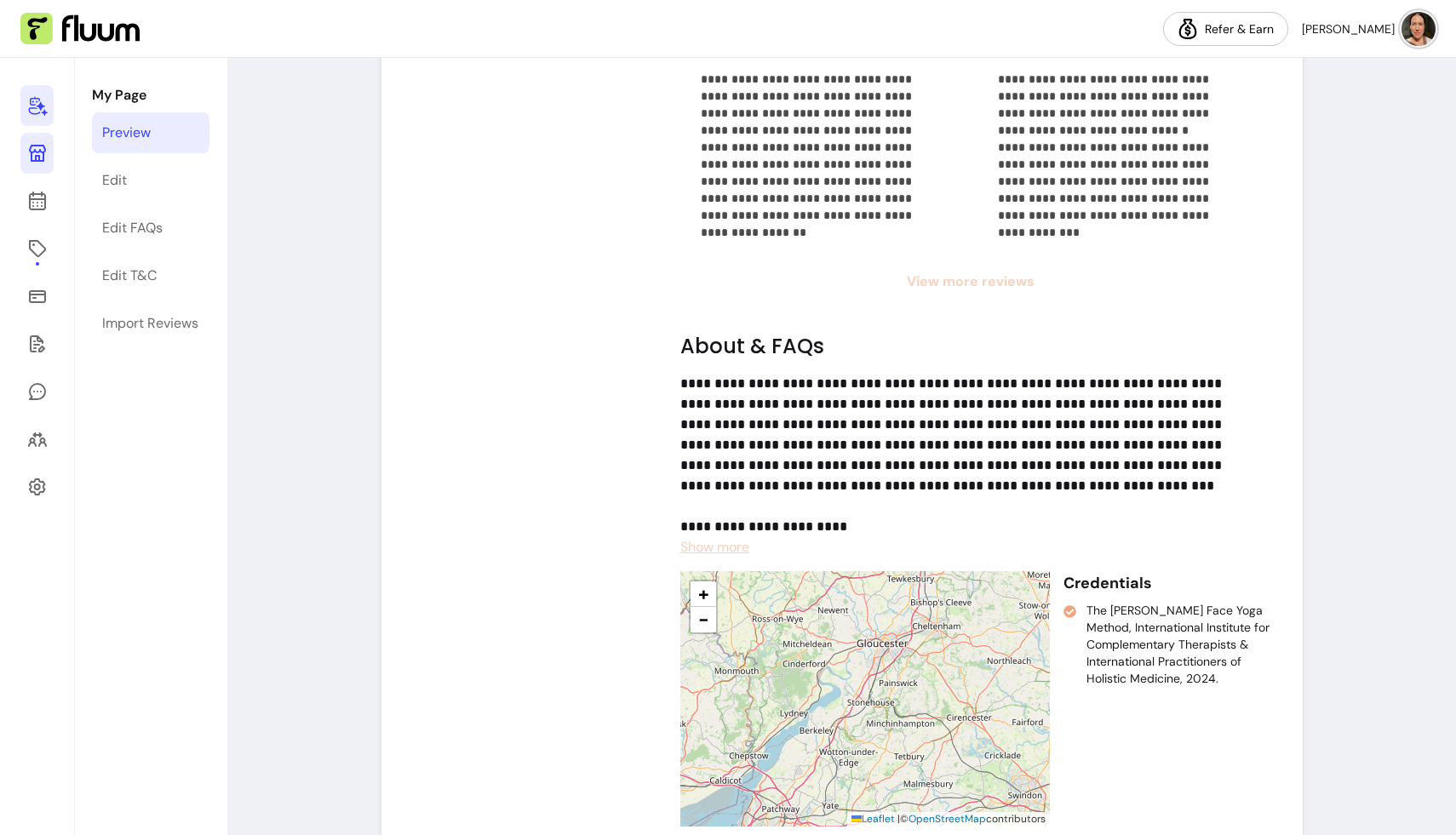
click at [661, 546] on span "Show more" at bounding box center [715, 547] width 69 height 18
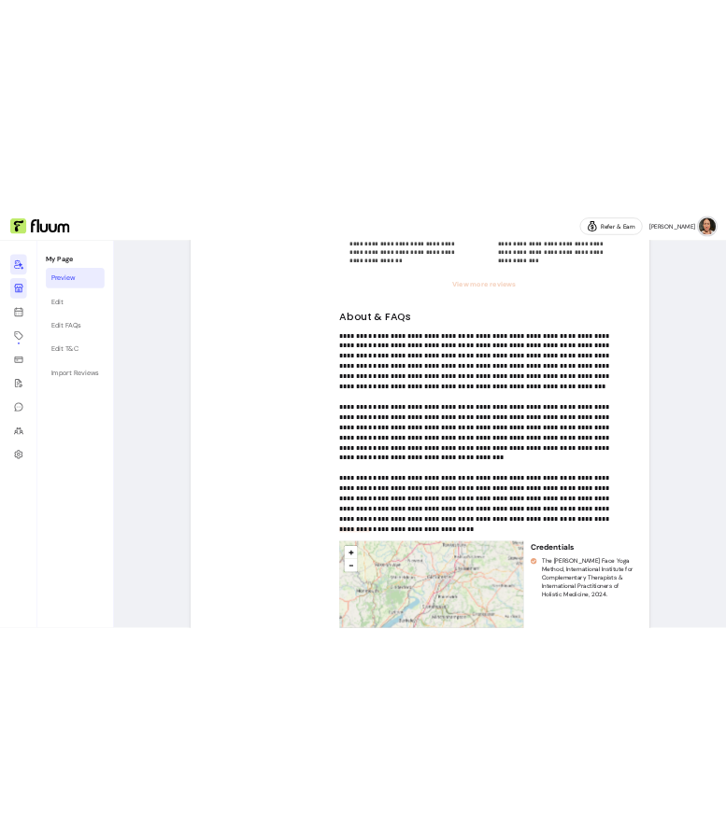
scroll to position [1847, 0]
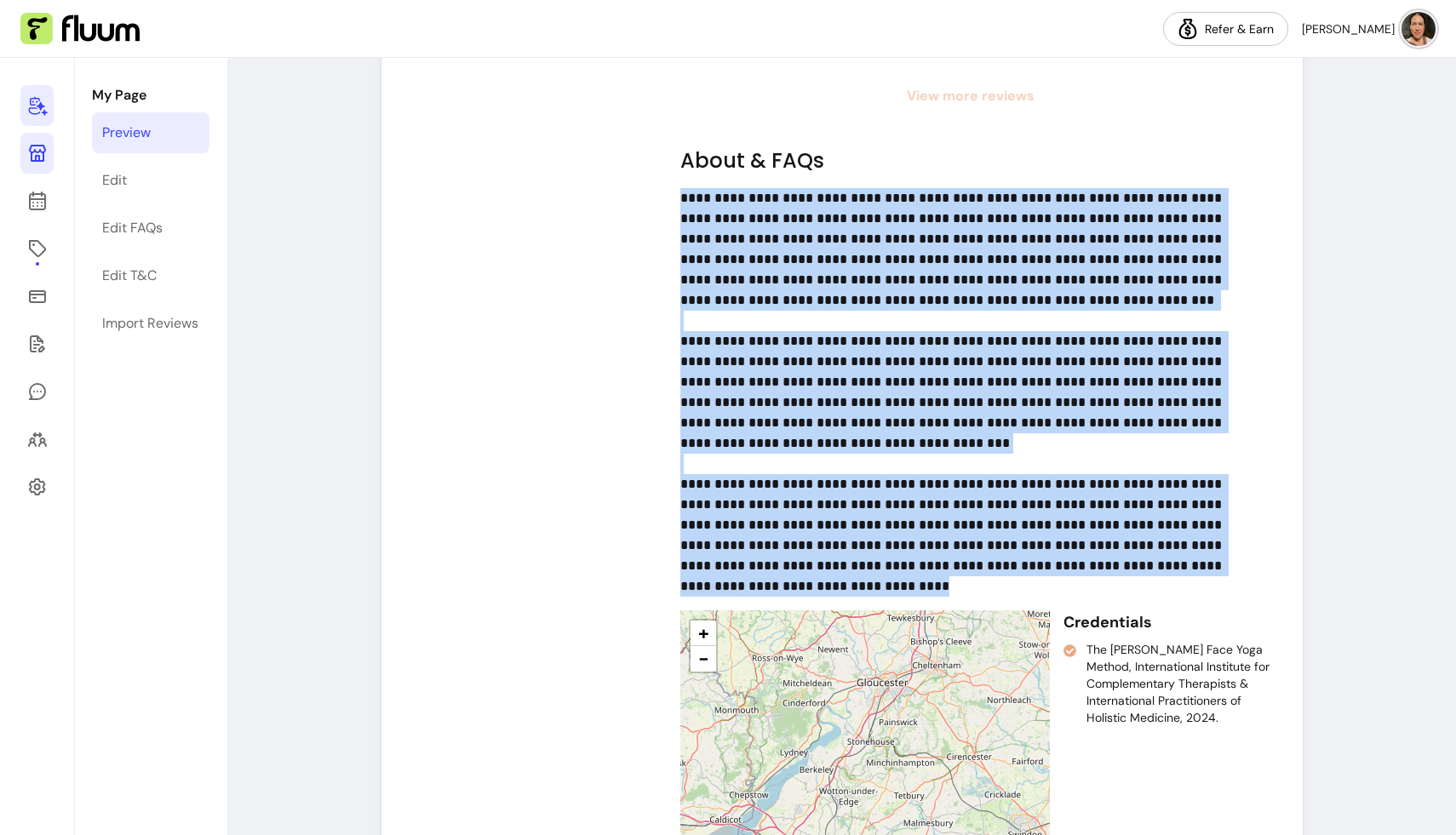
drag, startPoint x: 682, startPoint y: 198, endPoint x: 1204, endPoint y: 568, distance: 639.8
click at [661, 568] on p "**********" at bounding box center [964, 382] width 568 height 388
copy p "**********"
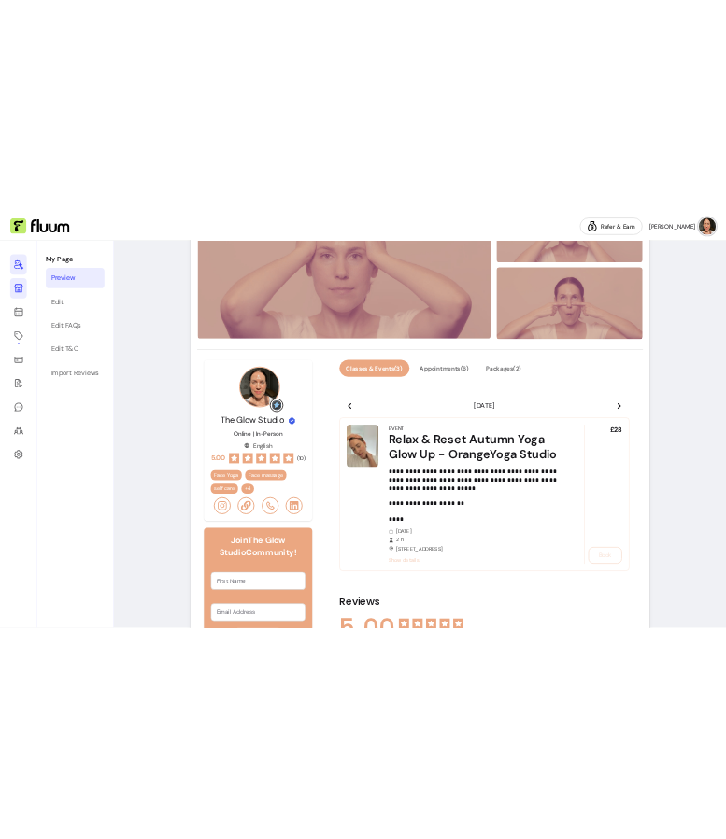
scroll to position [0, 0]
